Goal: Task Accomplishment & Management: Use online tool/utility

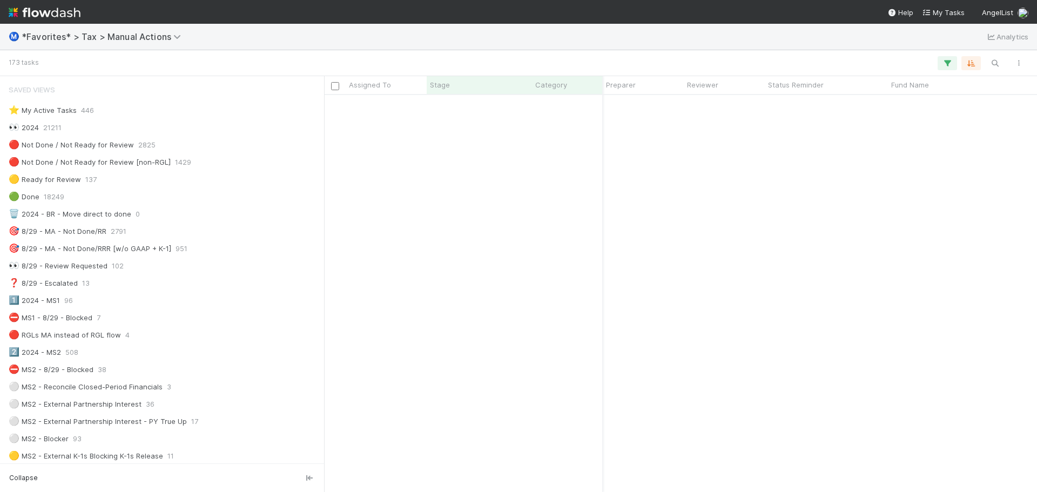
scroll to position [389, 705]
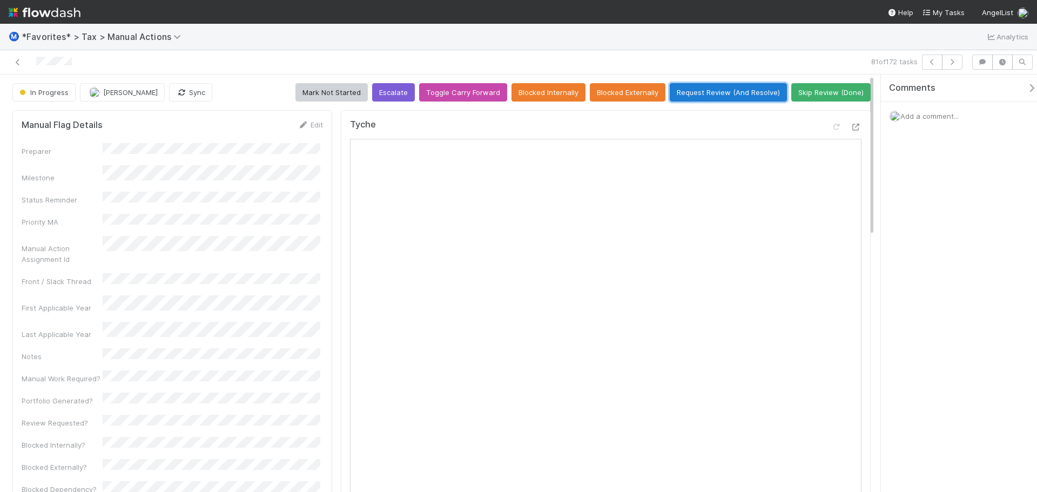
click at [728, 86] on button "Request Review (And Resolve)" at bounding box center [728, 92] width 117 height 18
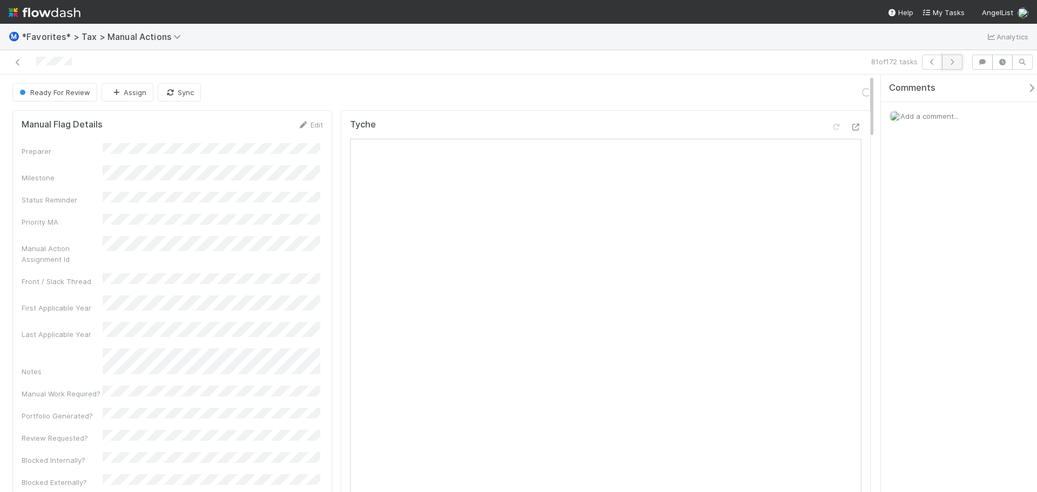
click at [951, 62] on icon "button" at bounding box center [952, 62] width 11 height 6
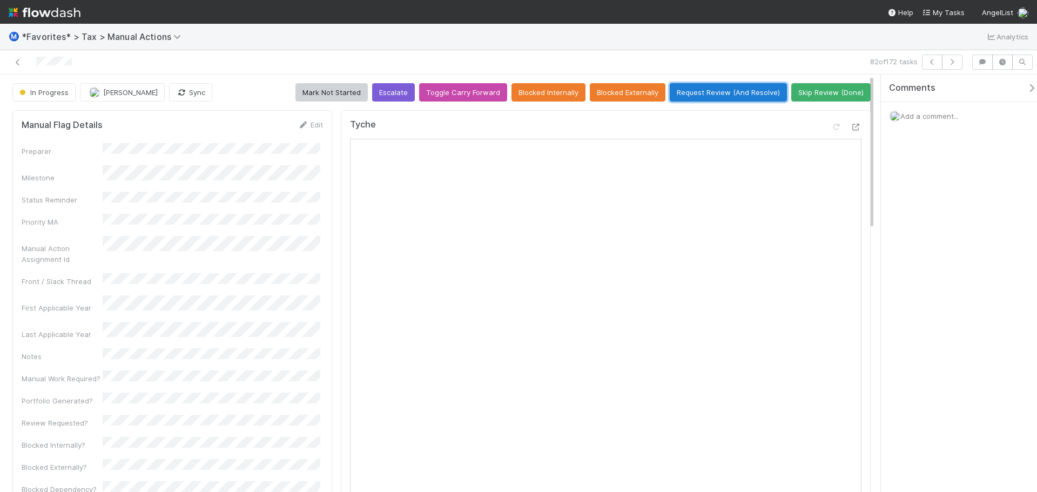
click at [732, 99] on button "Request Review (And Resolve)" at bounding box center [728, 92] width 117 height 18
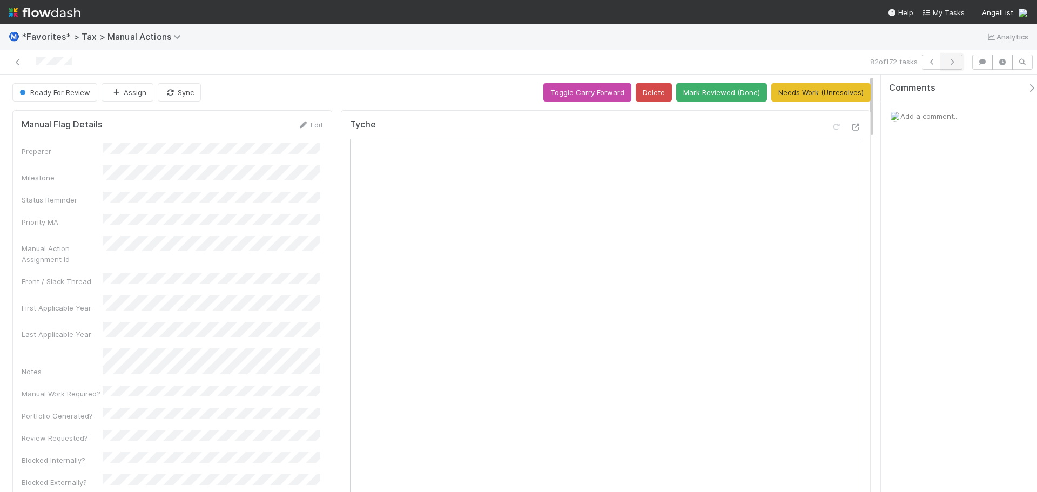
click at [948, 64] on icon "button" at bounding box center [952, 62] width 11 height 6
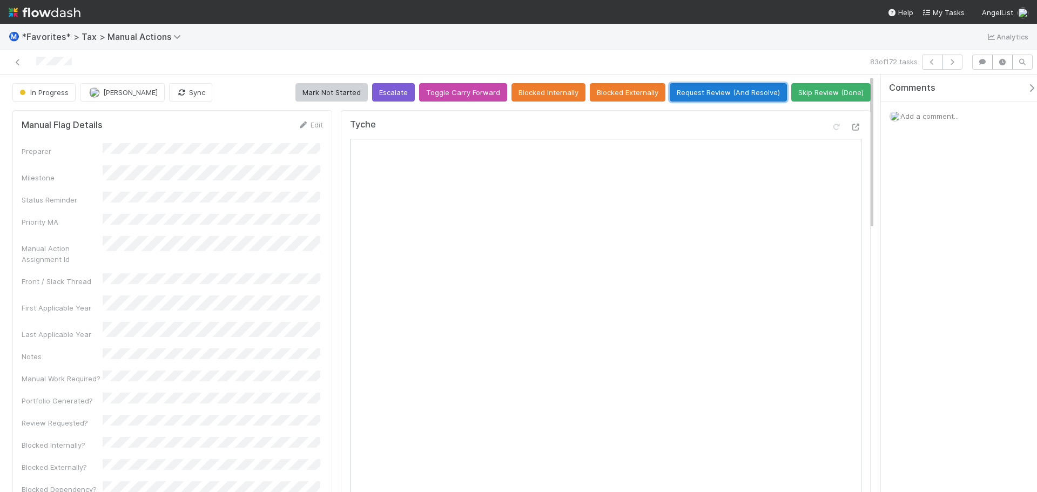
click at [696, 96] on button "Request Review (And Resolve)" at bounding box center [728, 92] width 117 height 18
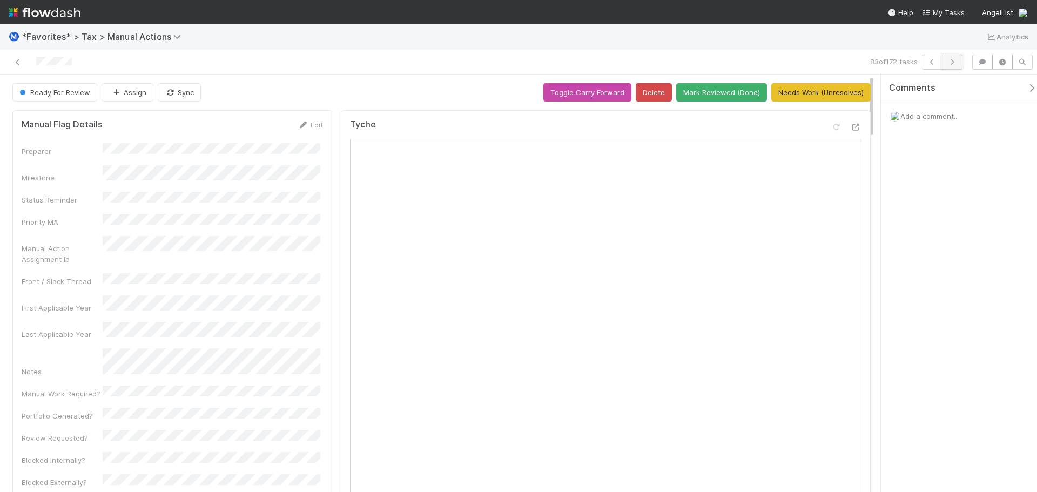
click at [954, 64] on icon "button" at bounding box center [952, 62] width 11 height 6
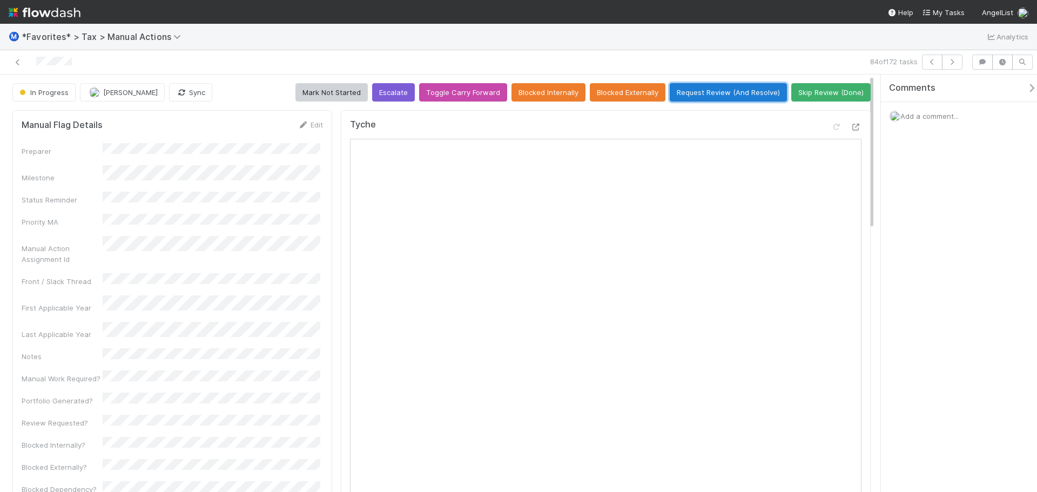
click at [735, 86] on button "Request Review (And Resolve)" at bounding box center [728, 92] width 117 height 18
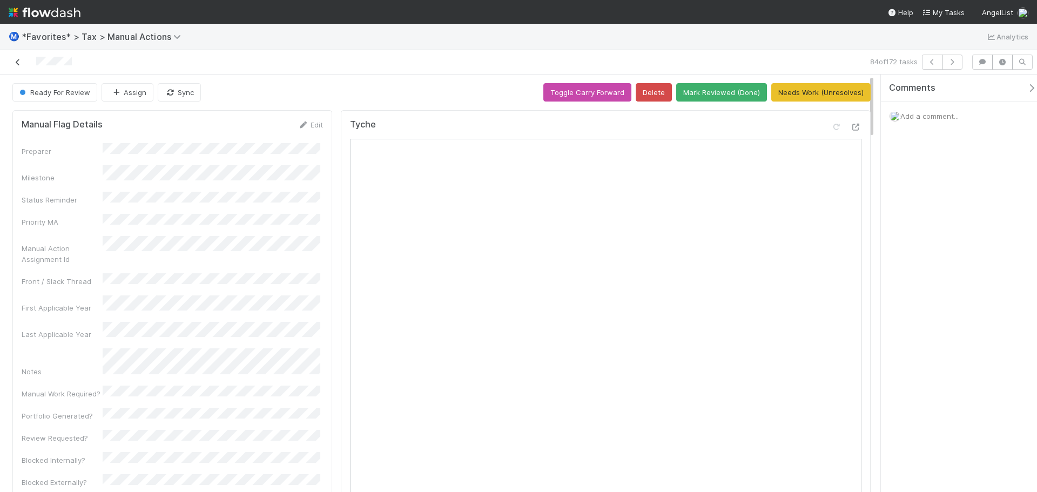
click at [19, 59] on icon at bounding box center [17, 62] width 11 height 7
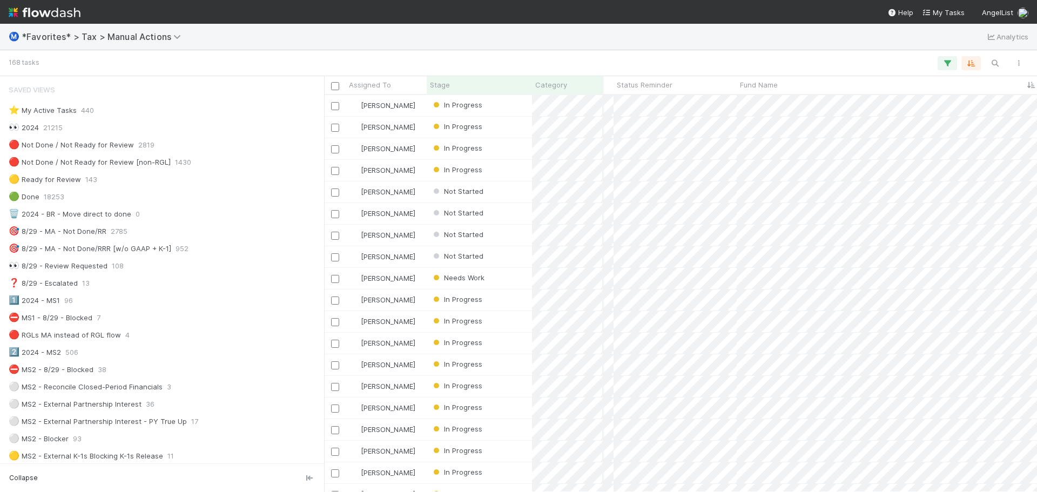
scroll to position [216, 145]
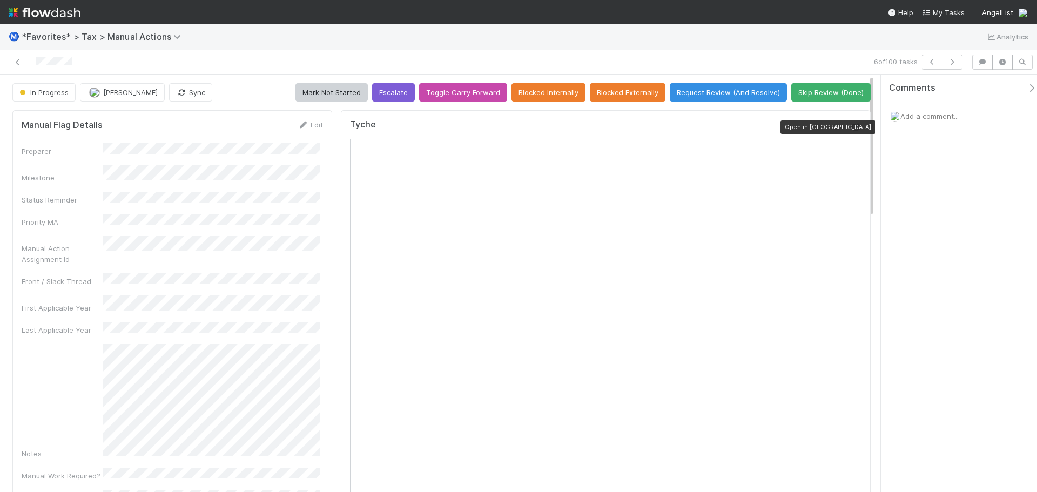
click at [851, 122] on div at bounding box center [856, 127] width 11 height 11
click at [15, 58] on link at bounding box center [17, 62] width 11 height 11
click at [851, 130] on icon at bounding box center [856, 127] width 11 height 7
click at [18, 59] on icon at bounding box center [17, 62] width 11 height 7
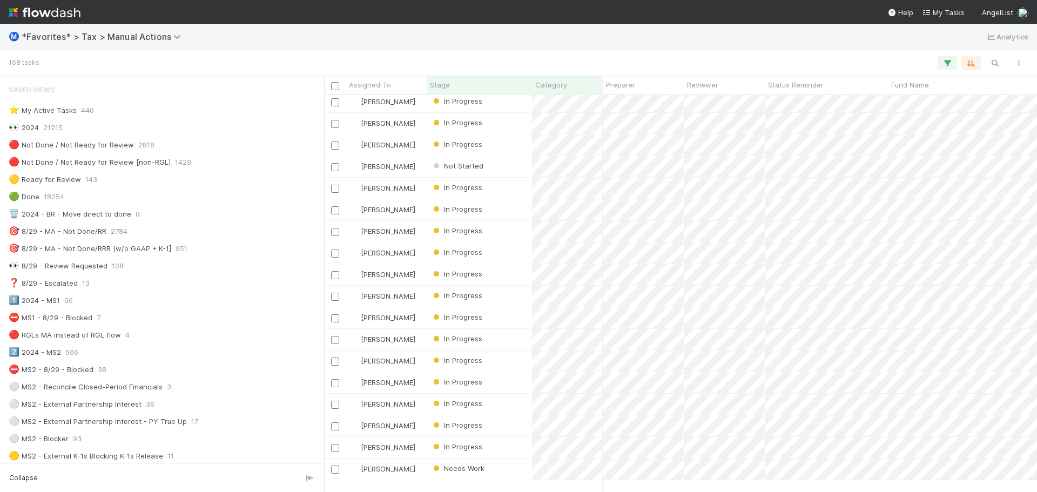
scroll to position [972, 0]
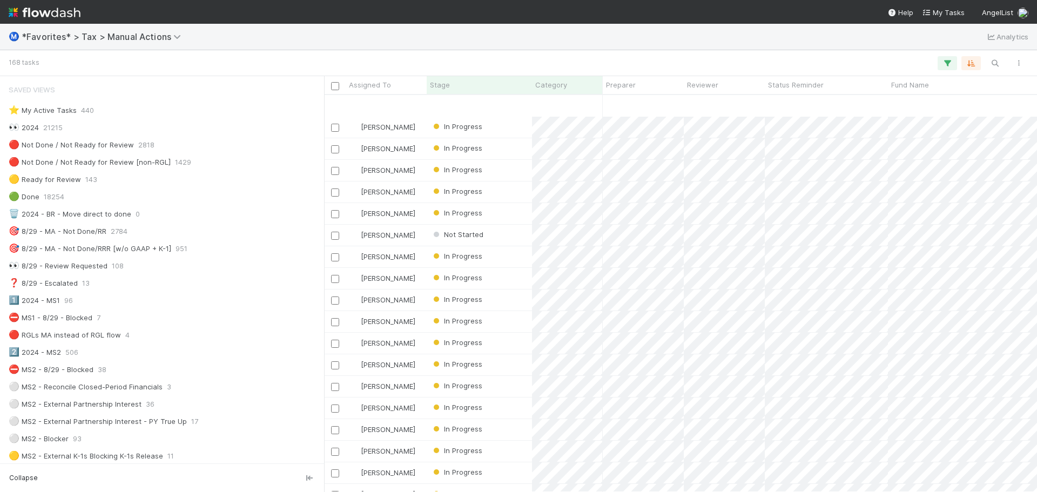
drag, startPoint x: 435, startPoint y: 483, endPoint x: 454, endPoint y: 488, distance: 19.1
click at [454, 488] on div "Fareeha Naim In Progress 9/20/24, 6:42:36 PM 8/24/25, 1:48:10 PM 0 0 1 Fareeha …" at bounding box center [680, 293] width 713 height 396
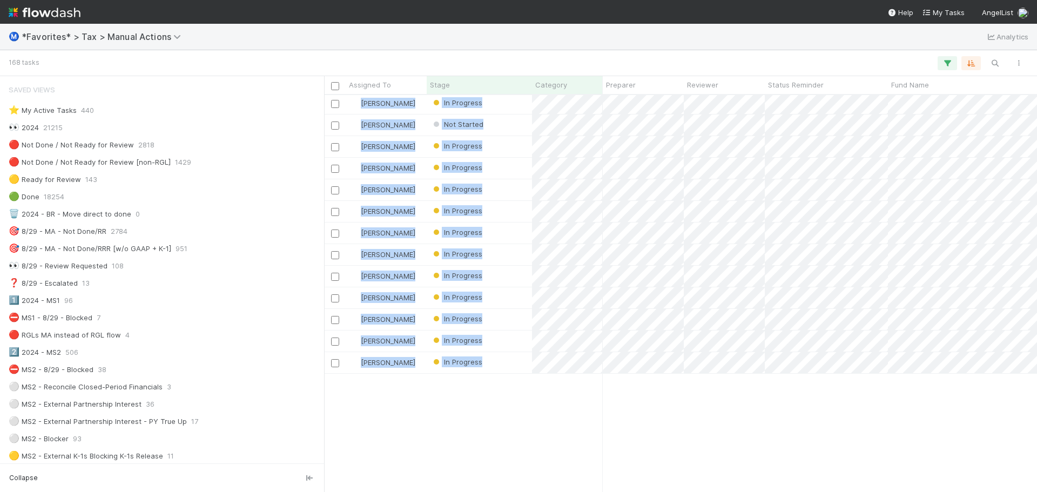
scroll to position [920, 0]
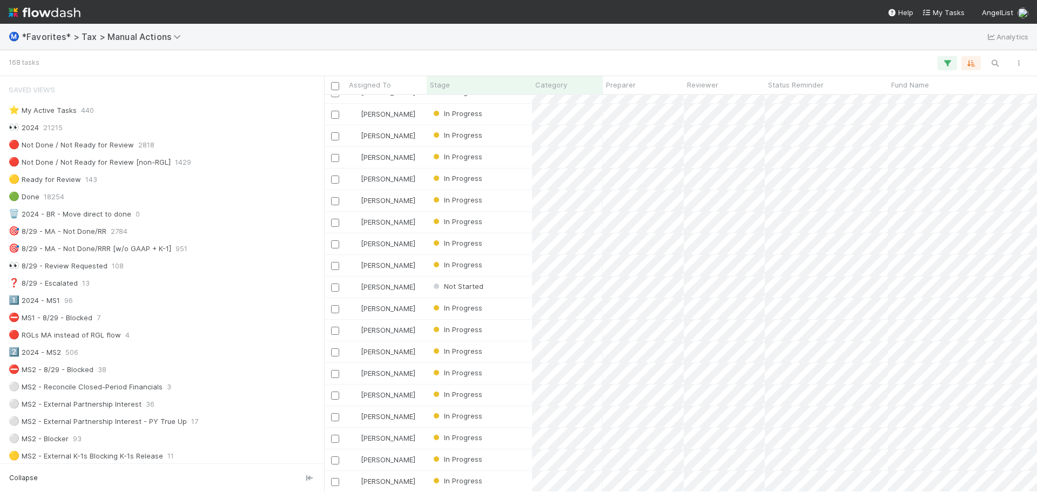
click at [809, 54] on div "168 tasks" at bounding box center [518, 63] width 1037 height 26
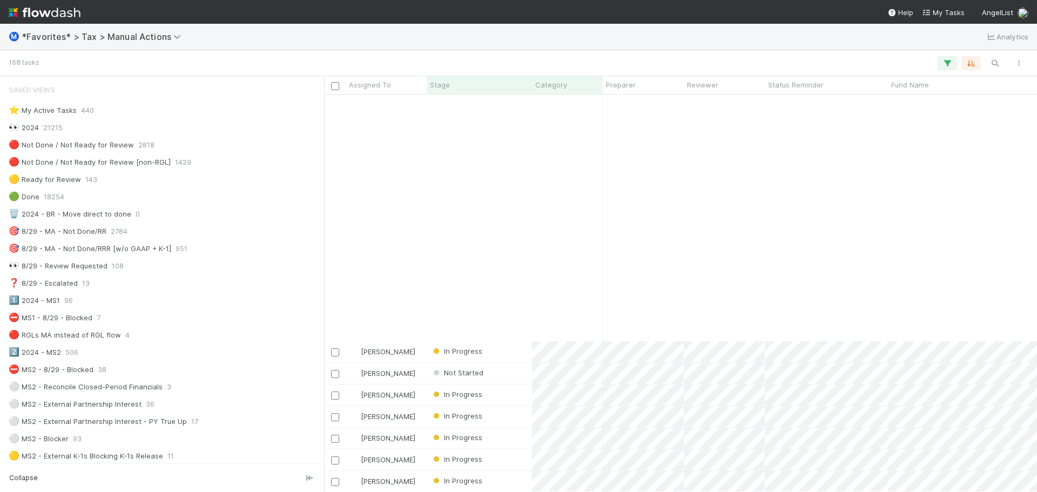
scroll to position [1514, 0]
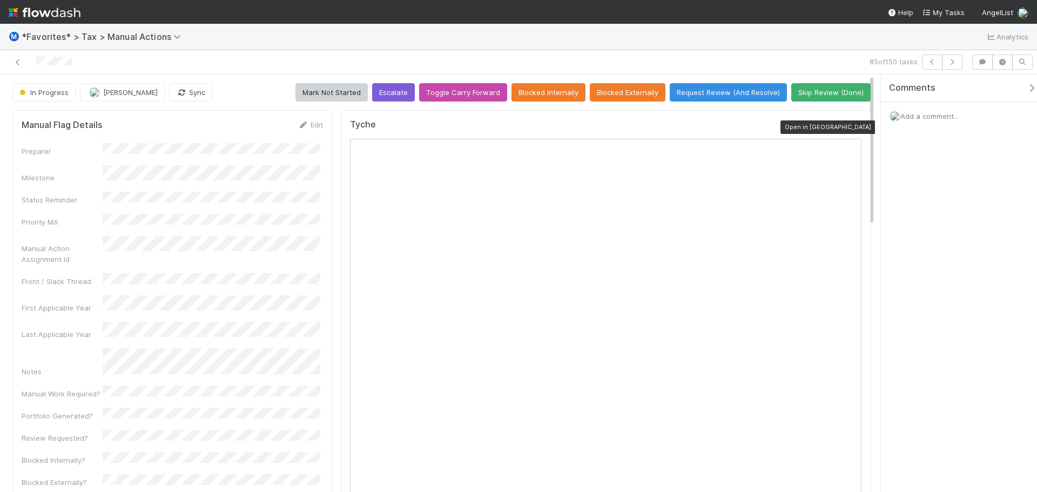
click at [851, 130] on icon at bounding box center [856, 127] width 11 height 7
